Goal: Check status

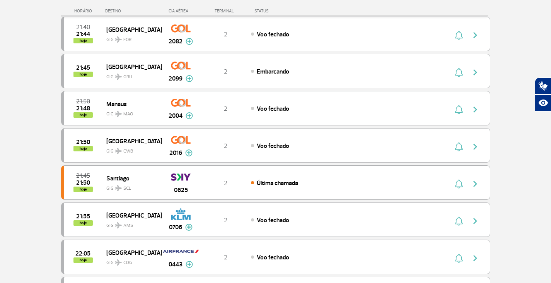
scroll to position [205, 0]
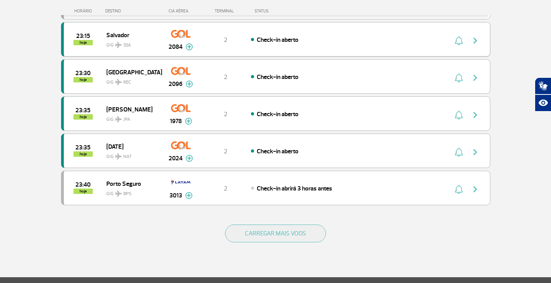
scroll to position [670, 0]
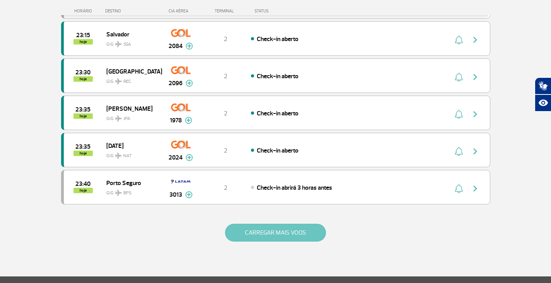
click at [249, 237] on button "CARREGAR MAIS VOOS" at bounding box center [275, 233] width 101 height 18
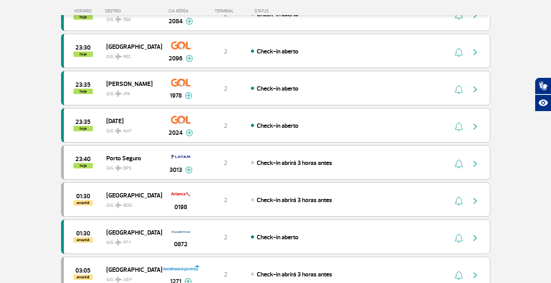
scroll to position [708, 0]
